Goal: Information Seeking & Learning: Check status

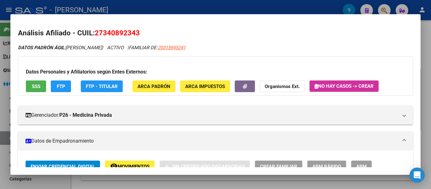
click at [204, 5] on div at bounding box center [215, 94] width 431 height 189
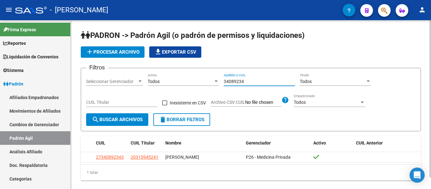
drag, startPoint x: 224, startPoint y: 79, endPoint x: 181, endPoint y: 79, distance: 43.2
click at [181, 79] on div "Filtros Seleccionar Gerenciador Seleccionar Gerenciador Todos Activo 34089234 A…" at bounding box center [251, 93] width 330 height 40
type input "48636678"
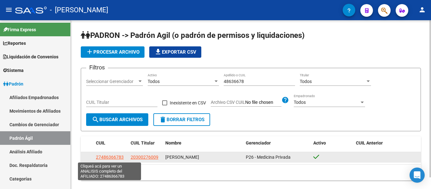
click at [110, 156] on span "27486366783" at bounding box center [110, 157] width 28 height 5
type textarea "27486366783"
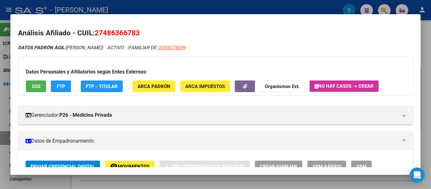
click at [203, 9] on div at bounding box center [215, 94] width 431 height 189
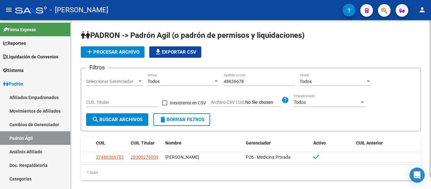
click at [252, 78] on div "48636678 Apellido o CUIL" at bounding box center [259, 79] width 71 height 13
drag, startPoint x: 255, startPoint y: 81, endPoint x: 203, endPoint y: 81, distance: 51.5
click at [202, 81] on div "Filtros Seleccionar Gerenciador Seleccionar Gerenciador Todos Activo 48636678 A…" at bounding box center [251, 93] width 330 height 40
type input "28164080"
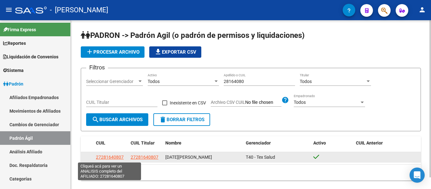
click at [116, 157] on span "27281640807" at bounding box center [110, 157] width 28 height 5
type textarea "27281640807"
